Goal: Task Accomplishment & Management: Manage account settings

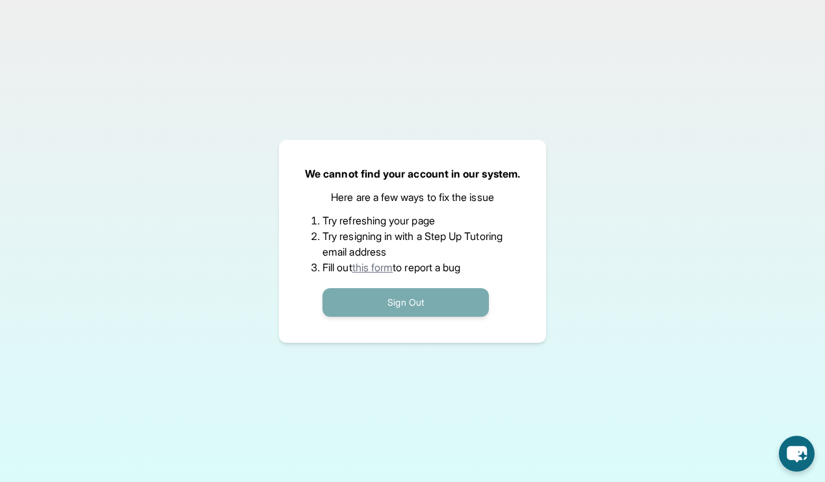
click at [353, 296] on button "Sign Out" at bounding box center [405, 302] width 166 height 29
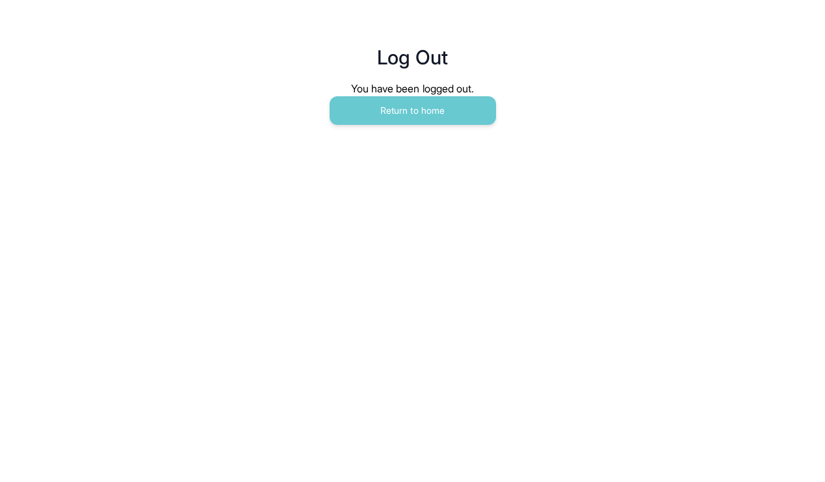
click at [406, 112] on main "Log Out You have been logged out. Return to home" at bounding box center [413, 71] width 666 height 143
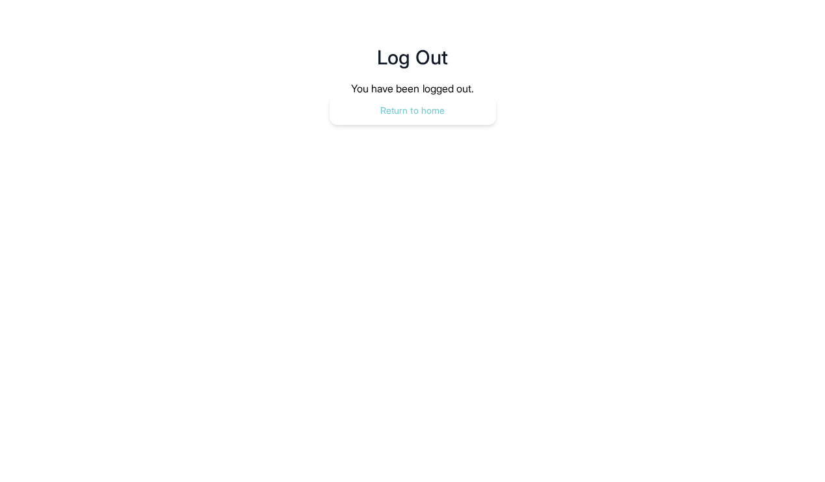
click at [406, 108] on button "Return to home" at bounding box center [413, 110] width 166 height 29
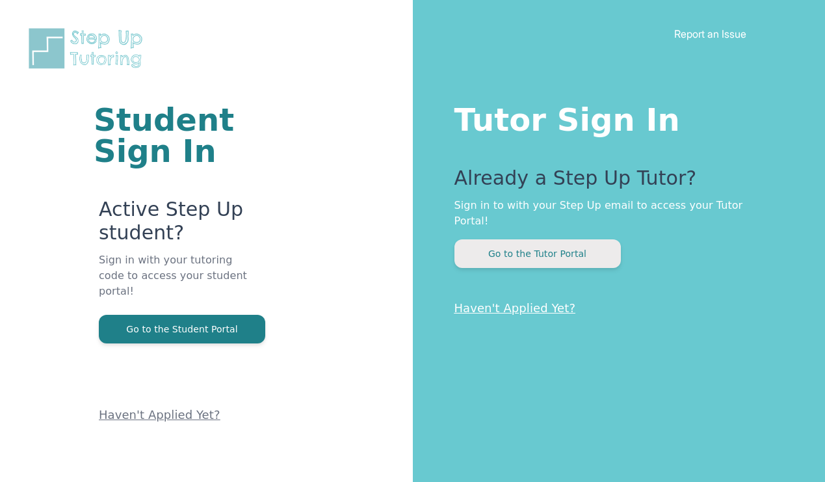
click at [506, 239] on button "Go to the Tutor Portal" at bounding box center [537, 253] width 166 height 29
